Goal: Task Accomplishment & Management: Use online tool/utility

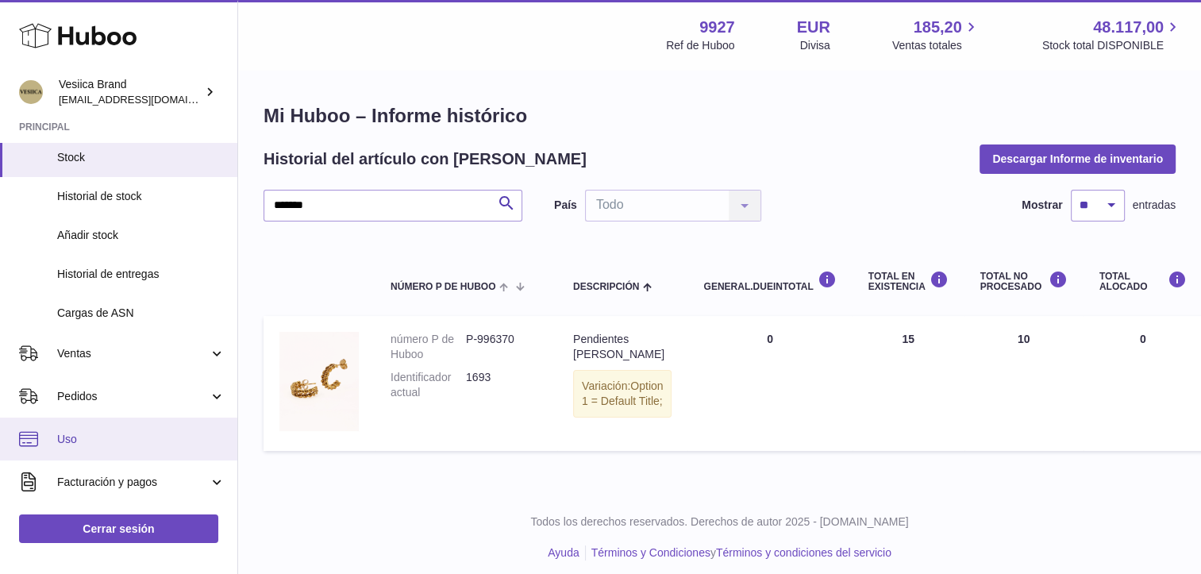
scroll to position [159, 0]
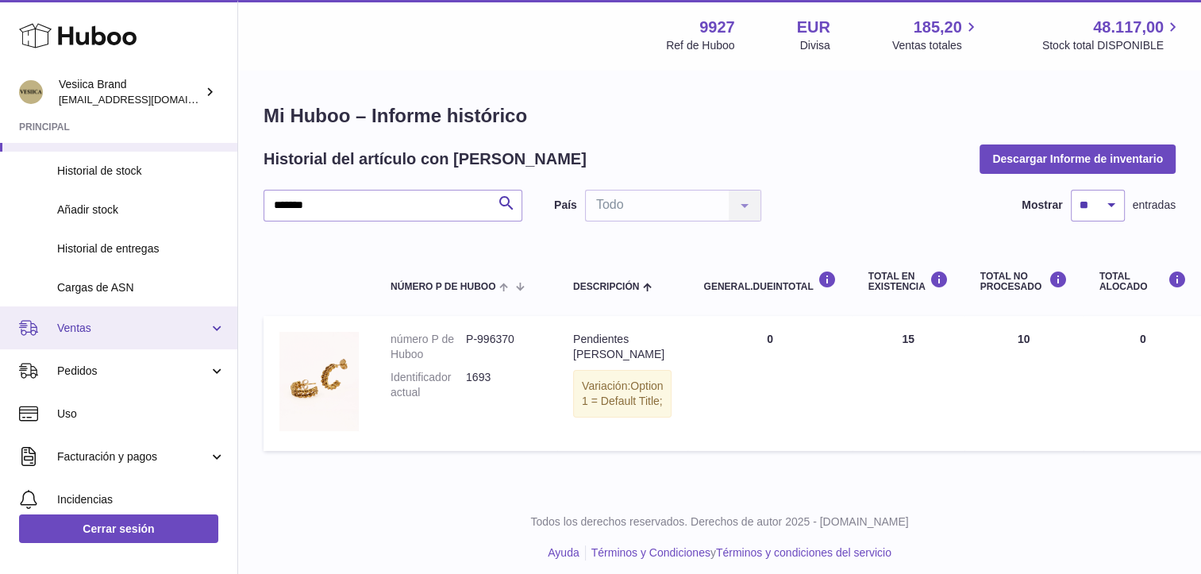
click at [96, 337] on link "Ventas" at bounding box center [118, 327] width 237 height 43
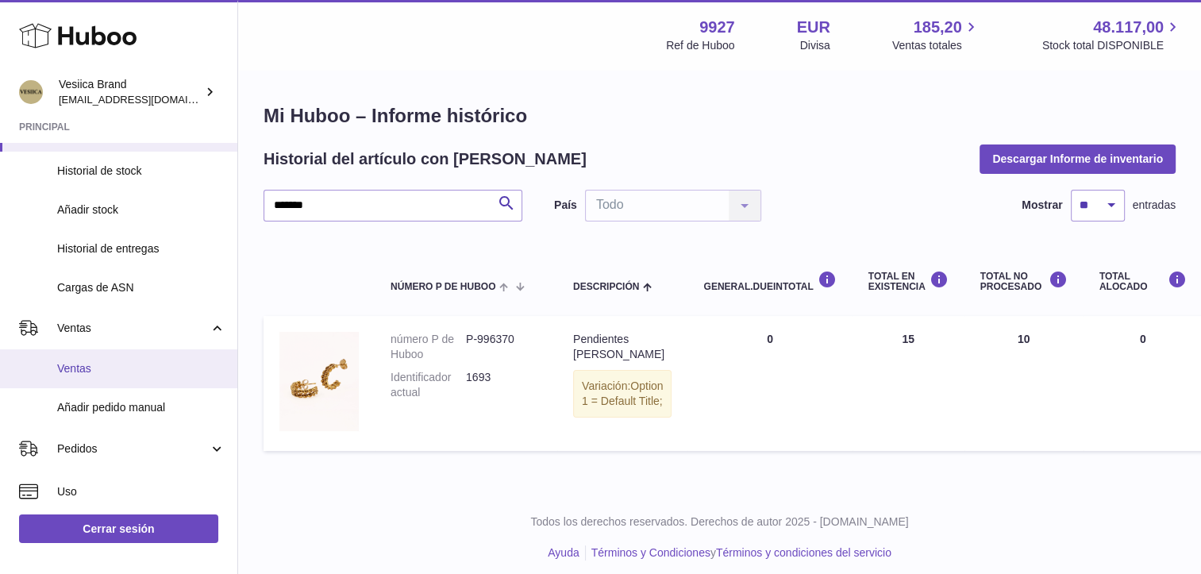
click at [90, 376] on link "Ventas" at bounding box center [118, 368] width 237 height 39
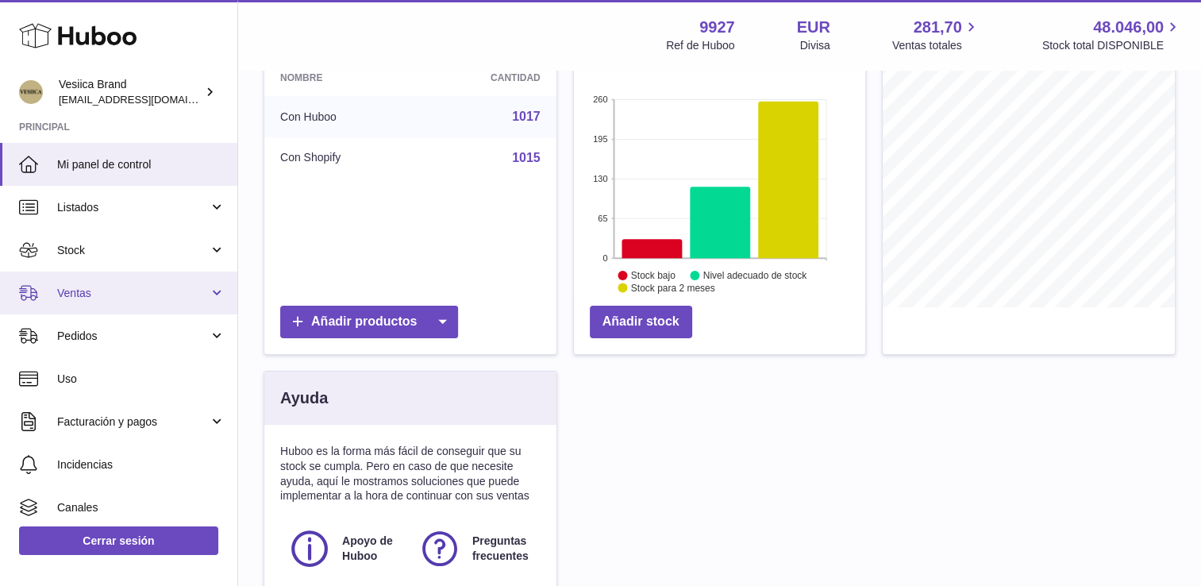
scroll to position [238, 0]
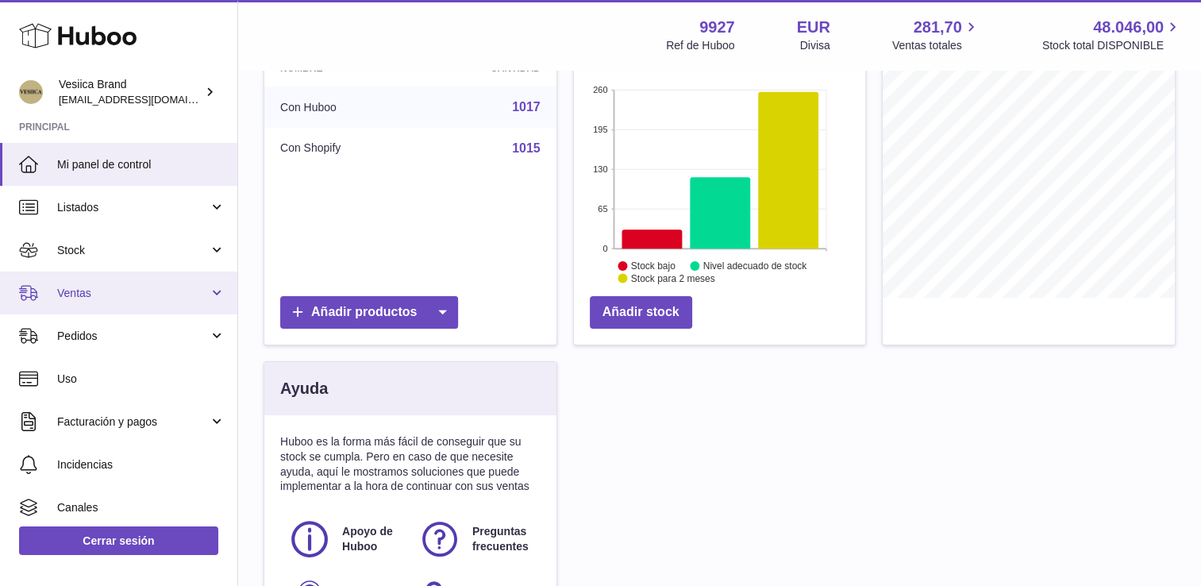
click at [137, 283] on link "Ventas" at bounding box center [118, 293] width 237 height 43
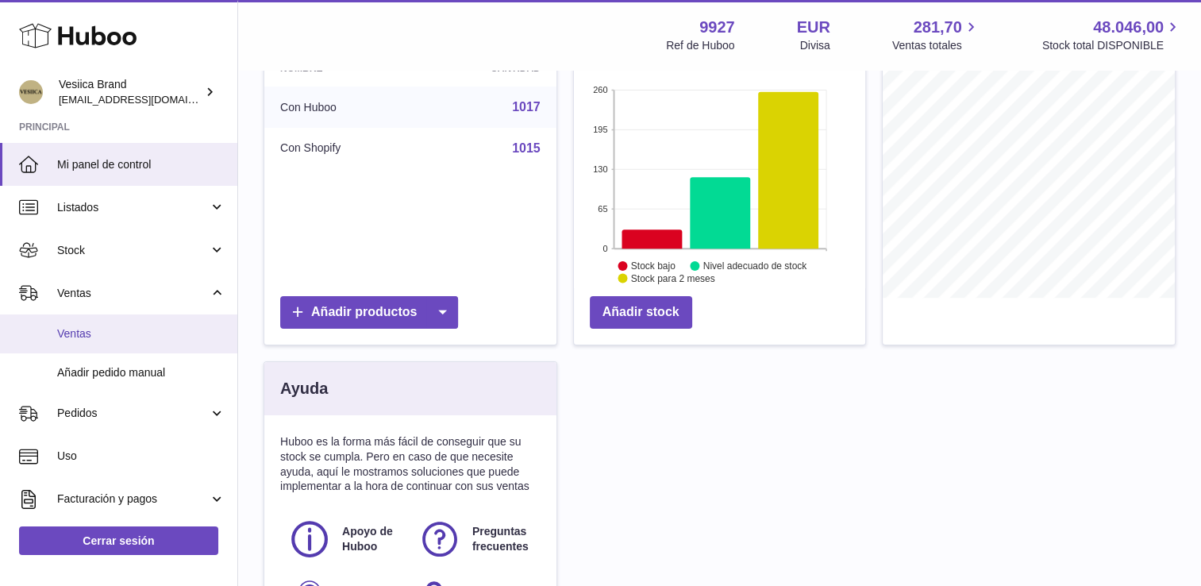
click at [121, 338] on span "Ventas" at bounding box center [141, 333] width 168 height 15
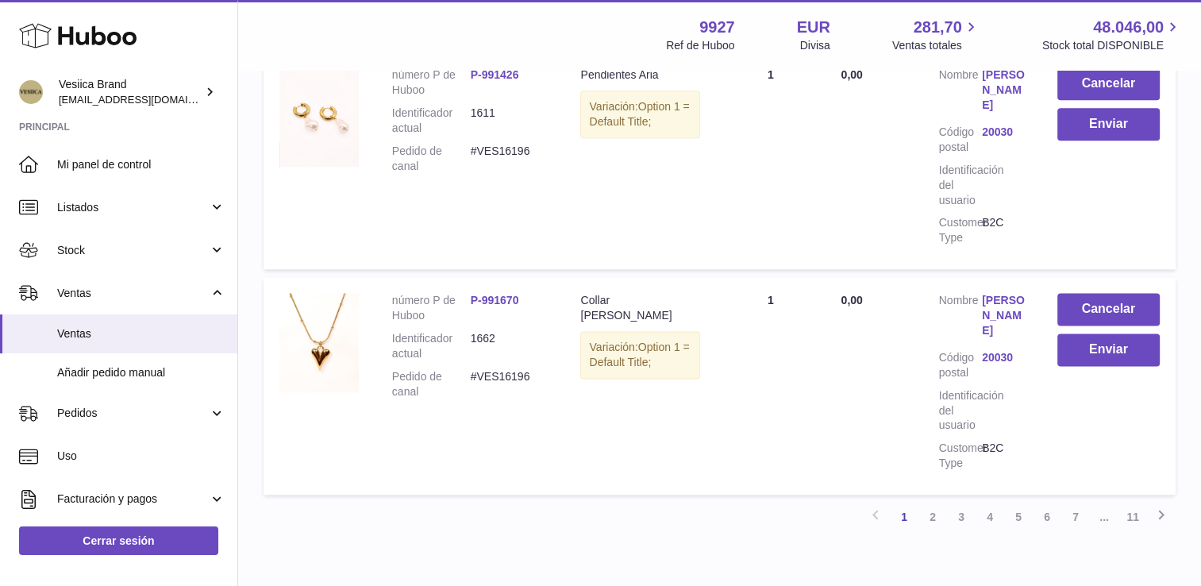
scroll to position [2139, 0]
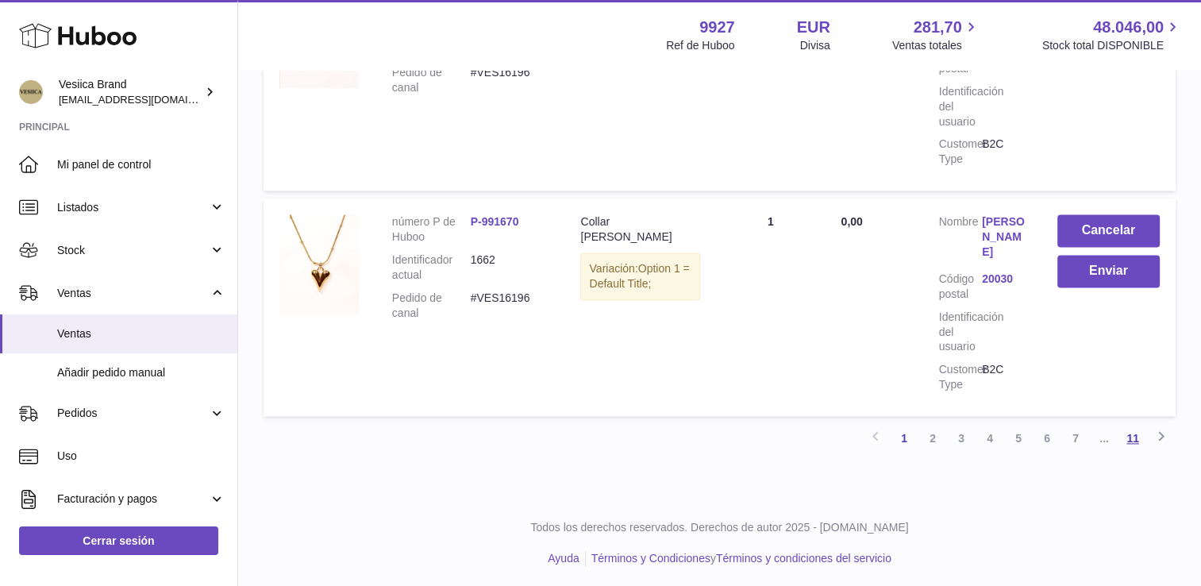
click at [1127, 433] on link "11" at bounding box center [1133, 438] width 29 height 29
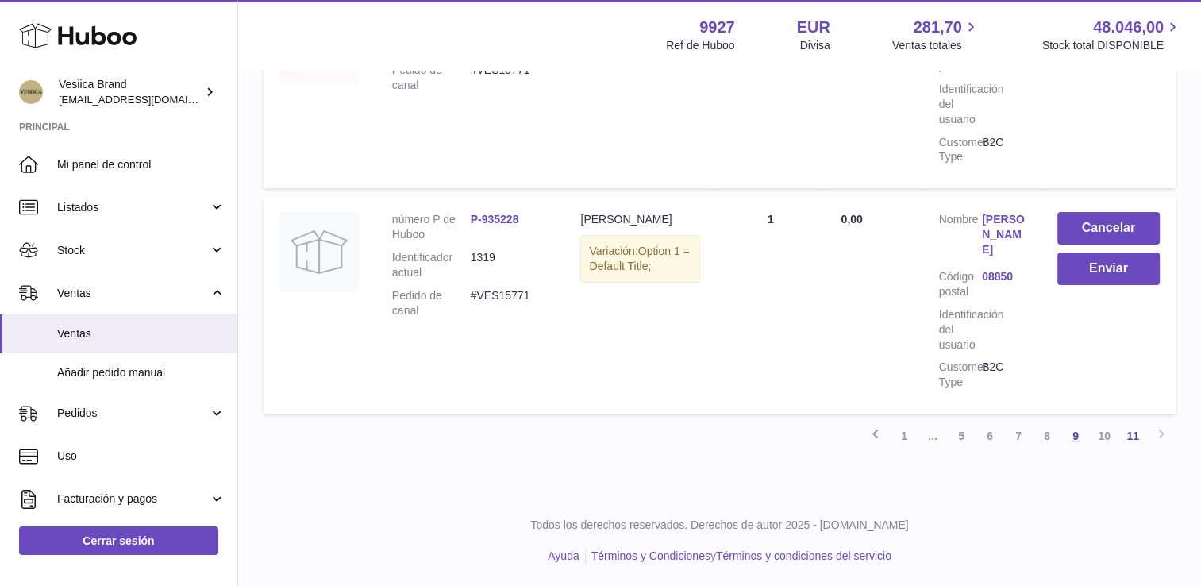
click at [1080, 433] on link "9" at bounding box center [1075, 436] width 29 height 29
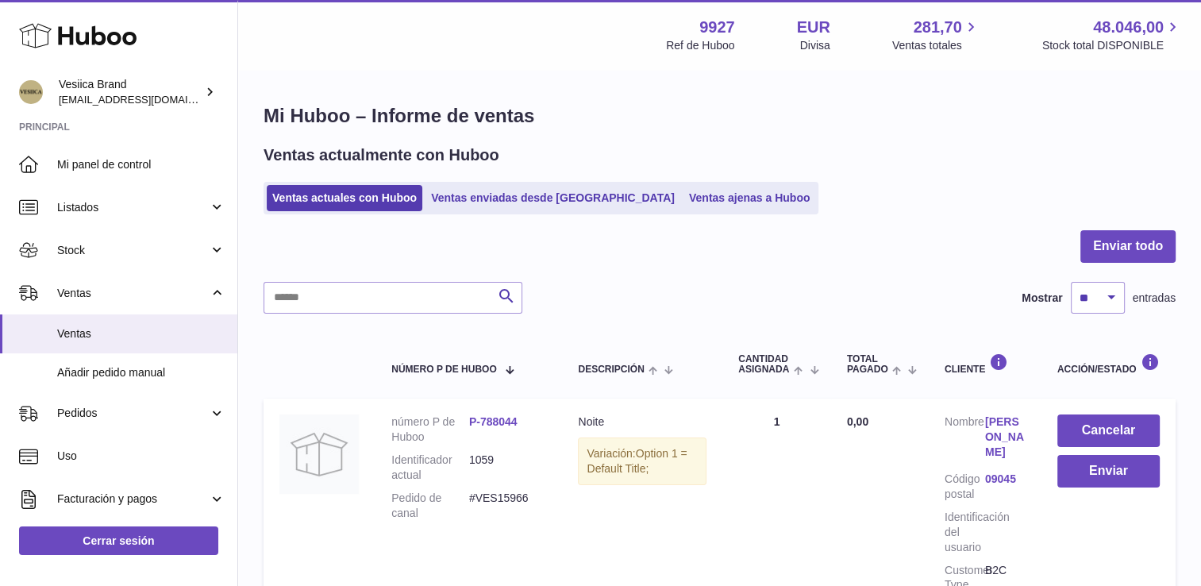
click at [406, 298] on input "text" at bounding box center [393, 298] width 259 height 32
type input "****"
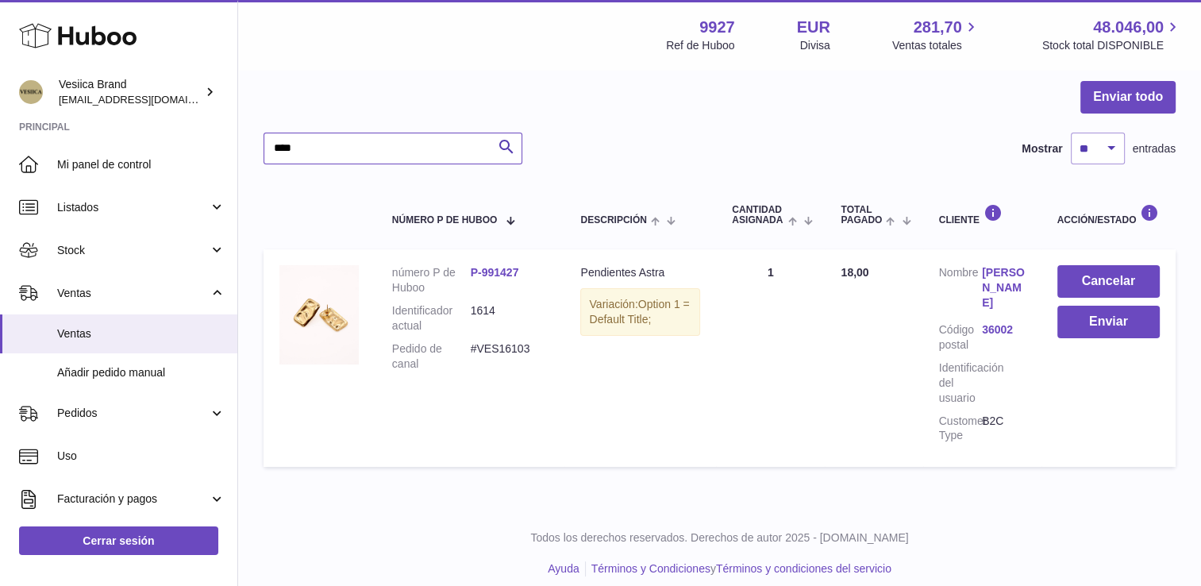
scroll to position [159, 0]
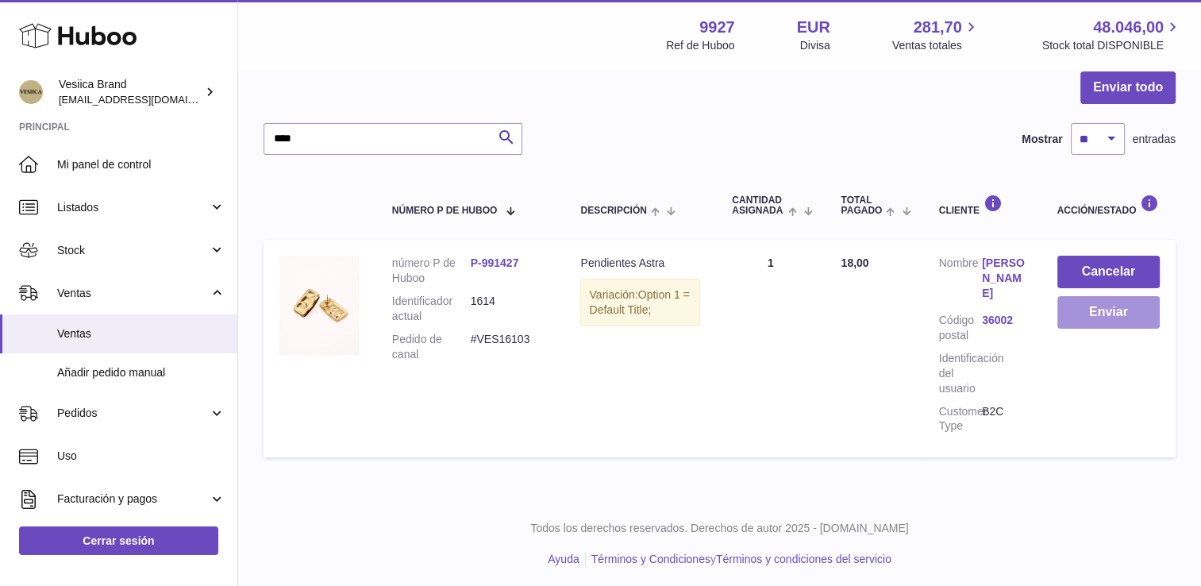
click at [1087, 318] on button "Enviar" at bounding box center [1108, 312] width 103 height 33
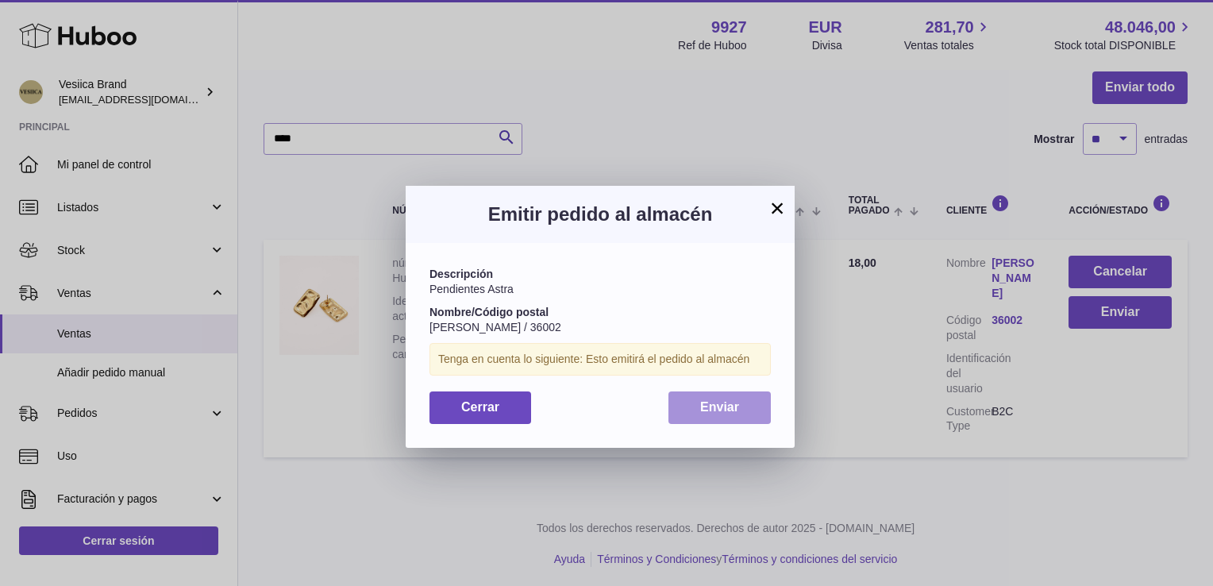
click at [702, 410] on span "Enviar" at bounding box center [719, 406] width 39 height 13
